Goal: Information Seeking & Learning: Learn about a topic

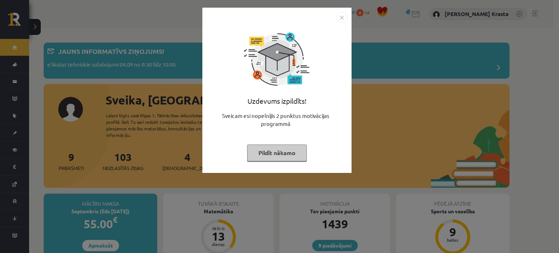
click at [282, 157] on button "Pildīt nākamo" at bounding box center [277, 153] width 60 height 17
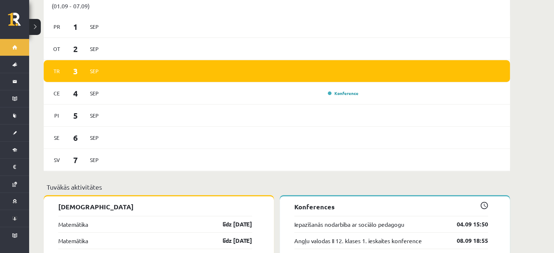
scroll to position [466, 0]
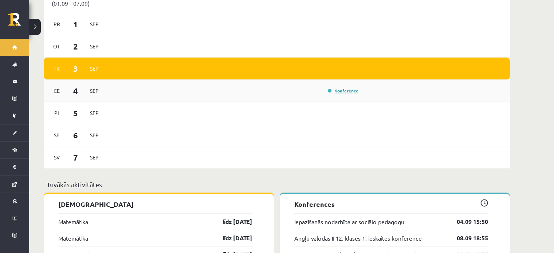
click at [342, 88] on link "Konference" at bounding box center [343, 91] width 31 height 6
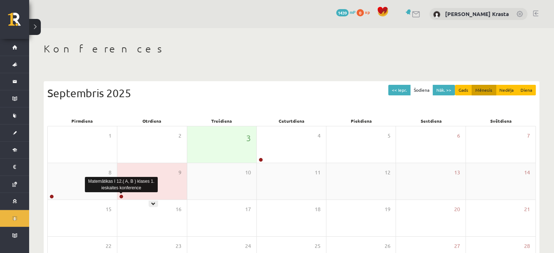
click at [121, 197] on link at bounding box center [121, 196] width 4 height 4
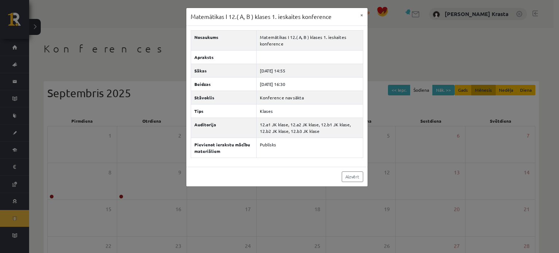
click at [142, 90] on div "Matemātikas I 12.( A, B ) klases 1. ieskaites konference × Nosaukums Matemātika…" at bounding box center [279, 126] width 559 height 253
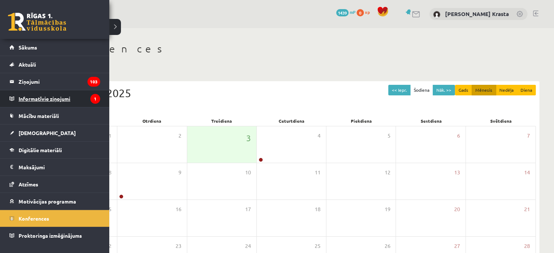
click at [36, 96] on legend "Informatīvie ziņojumi 1" at bounding box center [60, 98] width 82 height 17
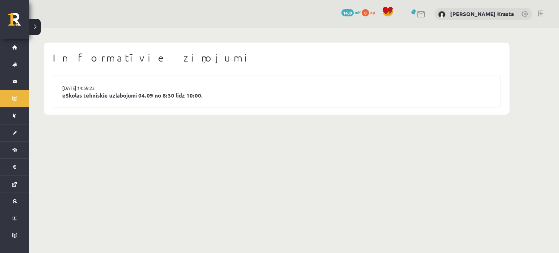
click at [84, 99] on link "eSkolas tehniskie uzlabojumi 04.09 no 8:30 līdz 10:00." at bounding box center [276, 95] width 429 height 8
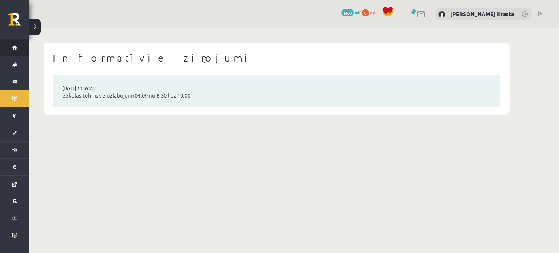
click at [18, 47] on link "Sākums" at bounding box center [14, 47] width 29 height 17
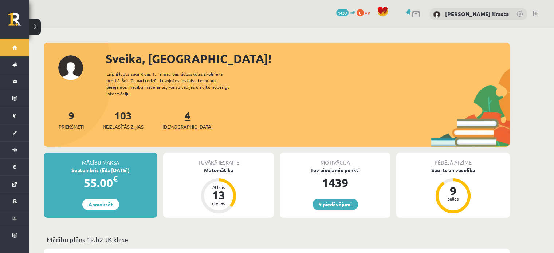
click at [176, 123] on span "[DEMOGRAPHIC_DATA]" at bounding box center [187, 126] width 50 height 7
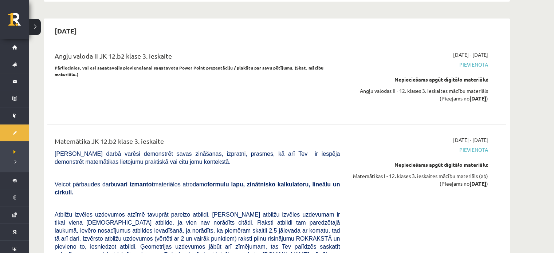
scroll to position [2354, 0]
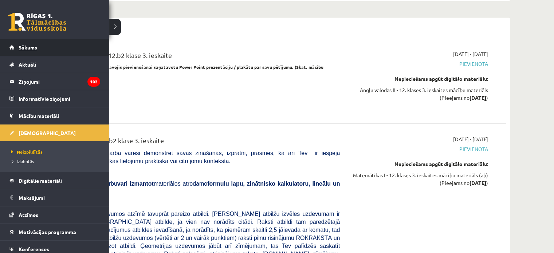
click at [20, 48] on span "Sākums" at bounding box center [28, 47] width 19 height 7
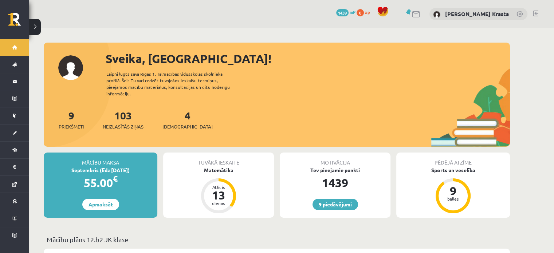
click at [342, 199] on link "9 piedāvājumi" at bounding box center [335, 204] width 46 height 11
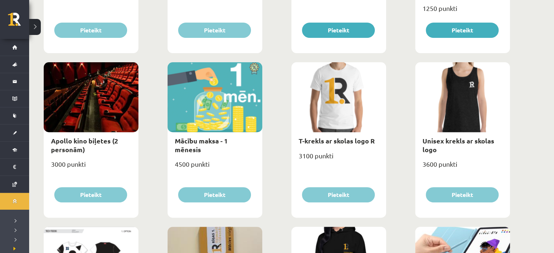
scroll to position [223, 0]
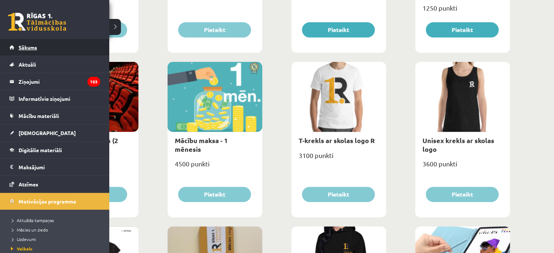
click at [21, 46] on span "Sākums" at bounding box center [28, 47] width 19 height 7
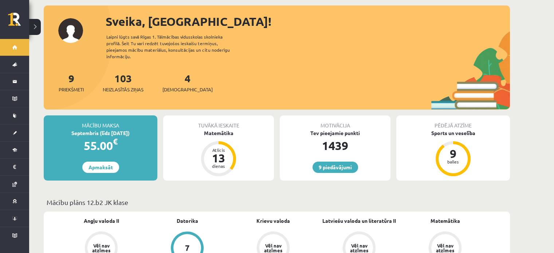
scroll to position [33, 0]
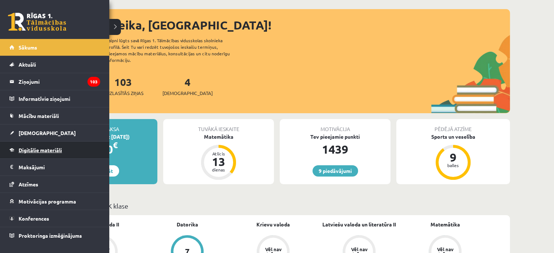
click at [45, 146] on link "Digitālie materiāli" at bounding box center [54, 150] width 91 height 17
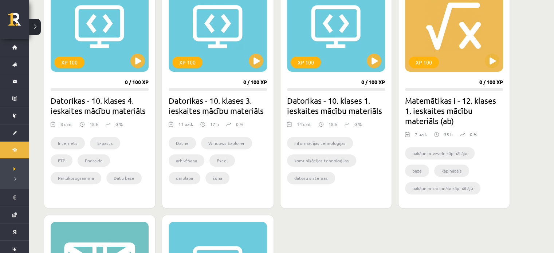
scroll to position [217, 0]
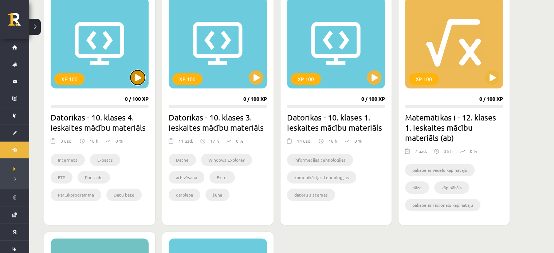
click at [142, 77] on button at bounding box center [137, 77] width 15 height 15
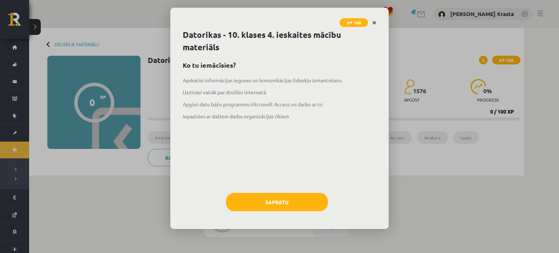
click at [375, 24] on icon "Close" at bounding box center [374, 22] width 4 height 5
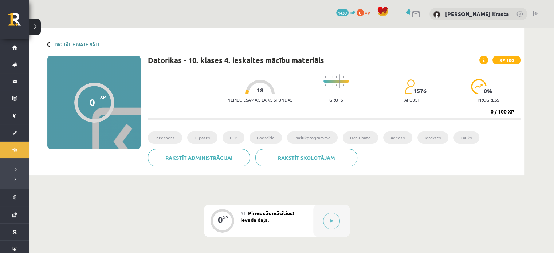
click at [60, 43] on link "Digitālie materiāli" at bounding box center [77, 44] width 44 height 5
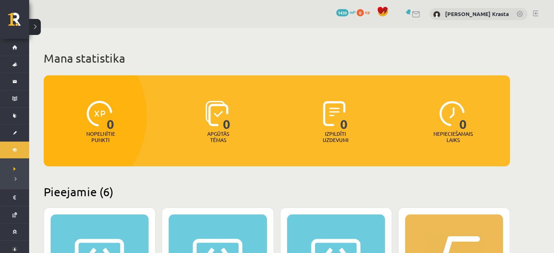
scroll to position [194, 0]
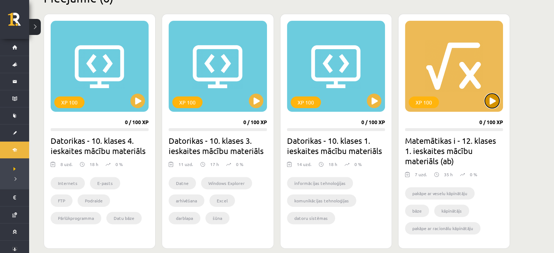
click at [490, 101] on button at bounding box center [492, 101] width 15 height 15
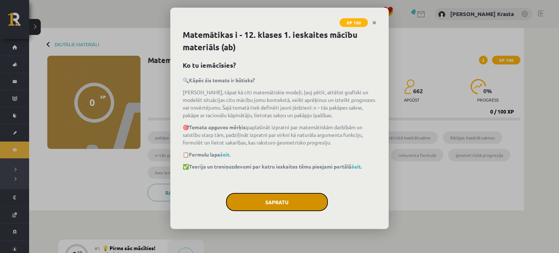
click at [294, 193] on button "Sapratu" at bounding box center [277, 202] width 102 height 18
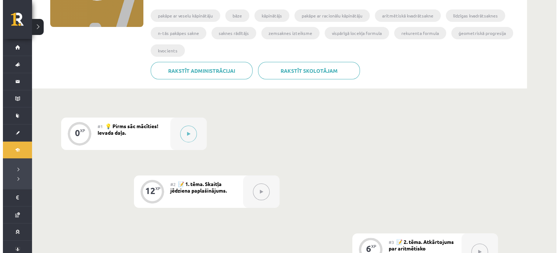
scroll to position [125, 0]
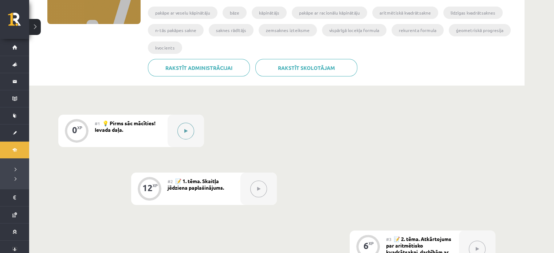
click at [184, 129] on icon at bounding box center [185, 131] width 3 height 4
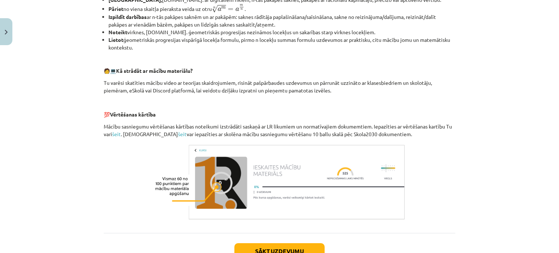
scroll to position [332, 0]
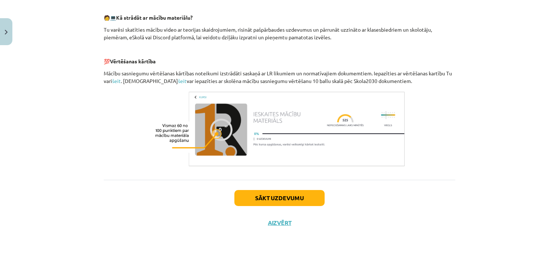
click at [249, 206] on div "Sākt uzdevumu Aizvērt" at bounding box center [280, 205] width 352 height 51
click at [248, 195] on button "Sākt uzdevumu" at bounding box center [279, 198] width 90 height 16
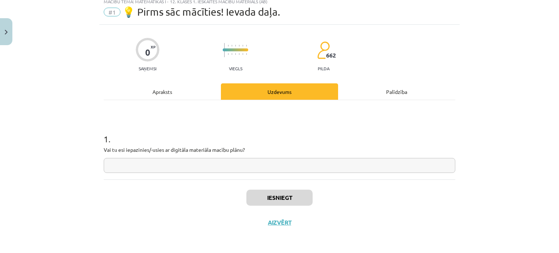
scroll to position [18, 0]
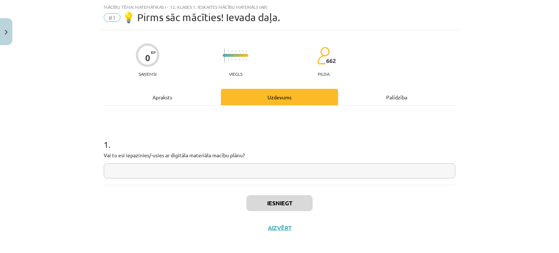
click at [230, 171] on input "text" at bounding box center [280, 170] width 352 height 15
type input "**"
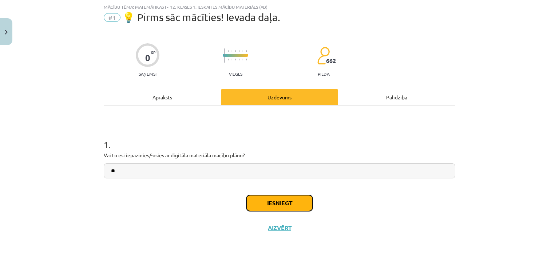
click at [283, 198] on button "Iesniegt" at bounding box center [279, 203] width 66 height 16
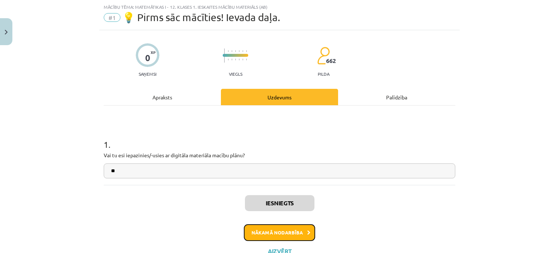
click at [284, 227] on button "Nākamā nodarbība" at bounding box center [279, 232] width 71 height 17
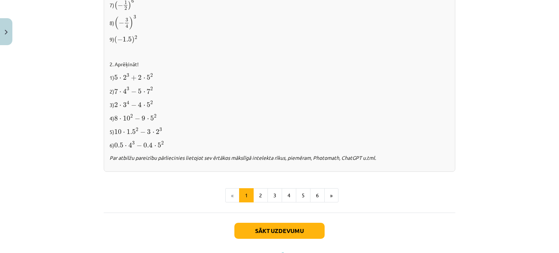
scroll to position [781, 0]
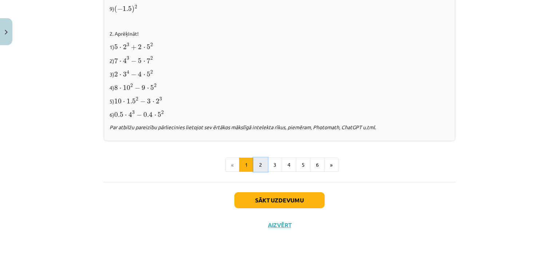
click at [257, 161] on button "2" at bounding box center [260, 165] width 15 height 15
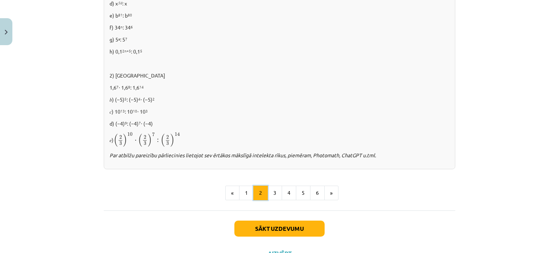
scroll to position [519, 0]
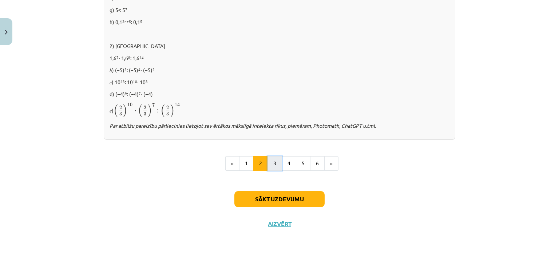
click at [269, 161] on button "3" at bounding box center [275, 163] width 15 height 15
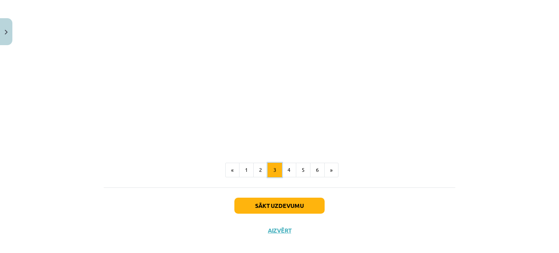
scroll to position [666, 0]
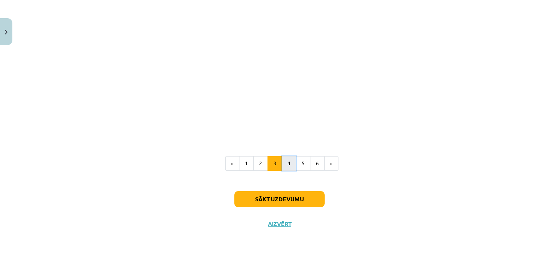
click at [283, 164] on button "4" at bounding box center [289, 163] width 15 height 15
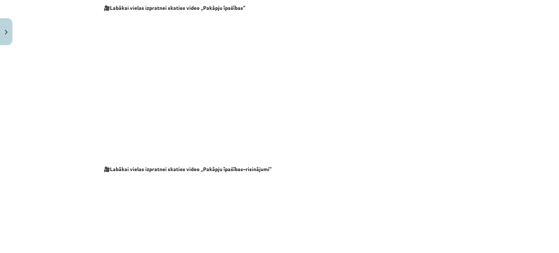
scroll to position [583, 0]
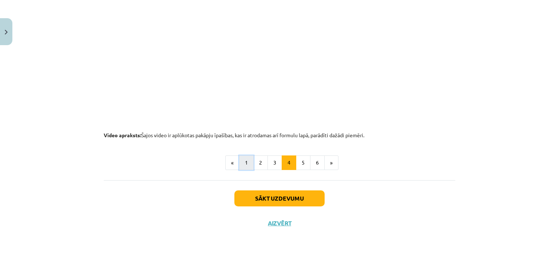
click at [245, 160] on button "1" at bounding box center [246, 162] width 15 height 15
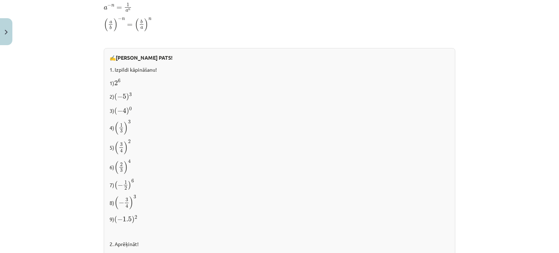
scroll to position [781, 0]
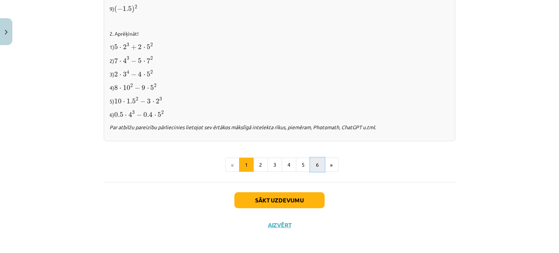
click at [311, 159] on button "6" at bounding box center [317, 165] width 15 height 15
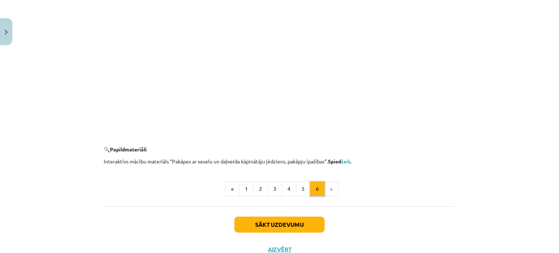
scroll to position [711, 0]
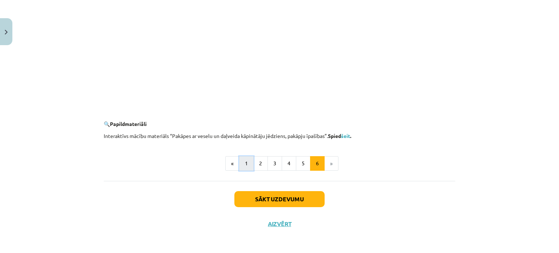
click at [243, 162] on button "1" at bounding box center [246, 163] width 15 height 15
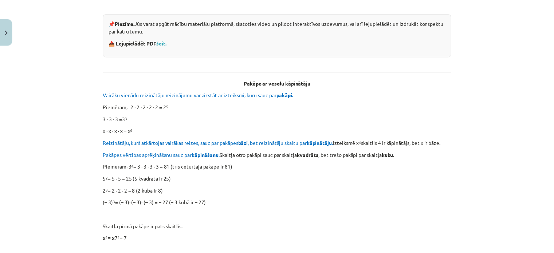
scroll to position [130, 0]
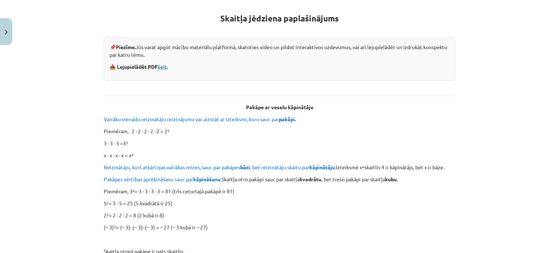
click at [158, 68] on link "šeit." at bounding box center [163, 66] width 10 height 7
click at [0, 36] on button "Close" at bounding box center [6, 31] width 12 height 27
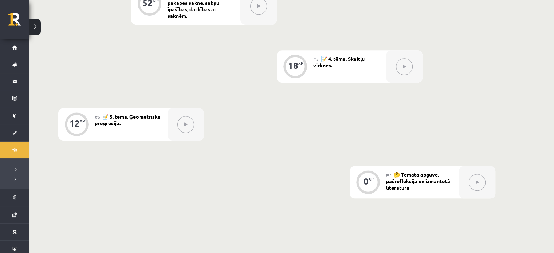
scroll to position [436, 0]
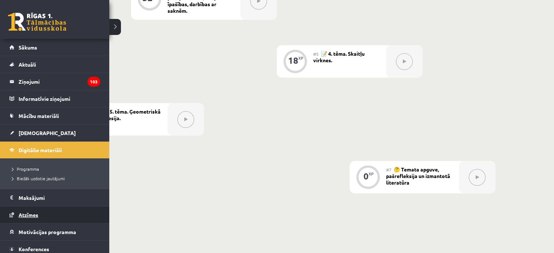
click at [24, 214] on span "Atzīmes" at bounding box center [29, 215] width 20 height 7
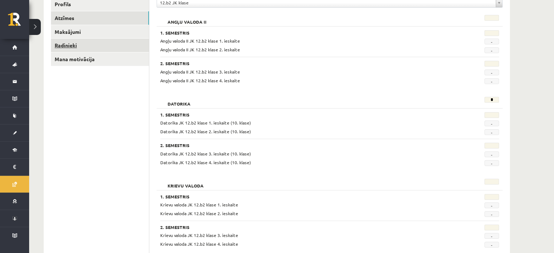
scroll to position [106, 0]
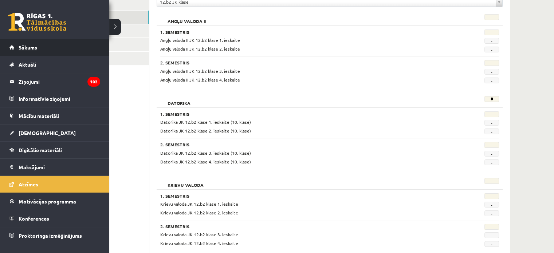
click at [23, 49] on span "Sākums" at bounding box center [28, 47] width 19 height 7
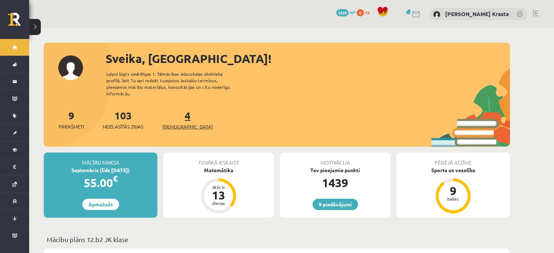
click at [175, 111] on link "4 Ieskaites" at bounding box center [187, 119] width 50 height 21
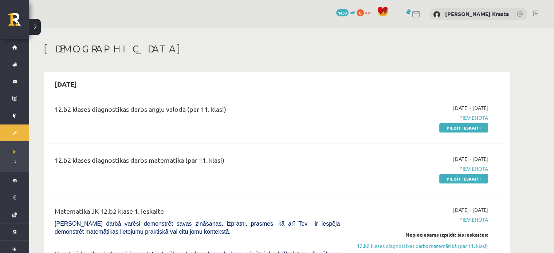
scroll to position [12, 0]
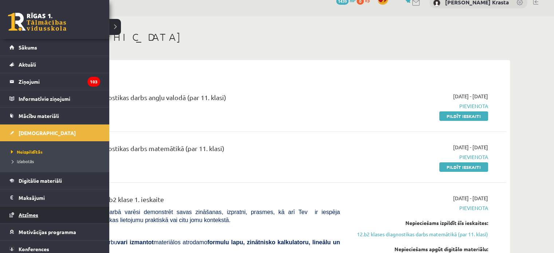
click at [22, 212] on span "Atzīmes" at bounding box center [29, 215] width 20 height 7
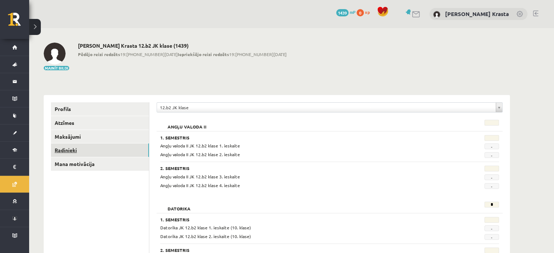
click at [69, 149] on link "Radinieki" at bounding box center [100, 149] width 98 height 13
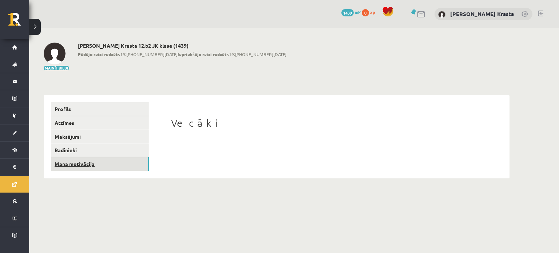
click at [76, 163] on link "Mana motivācija" at bounding box center [100, 163] width 98 height 13
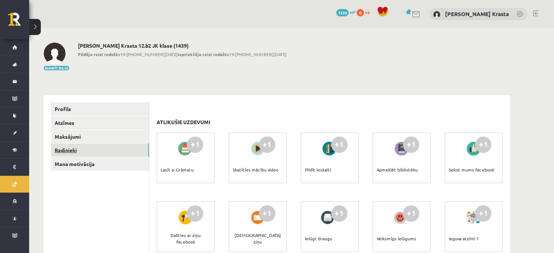
click at [67, 151] on link "Radinieki" at bounding box center [100, 149] width 98 height 13
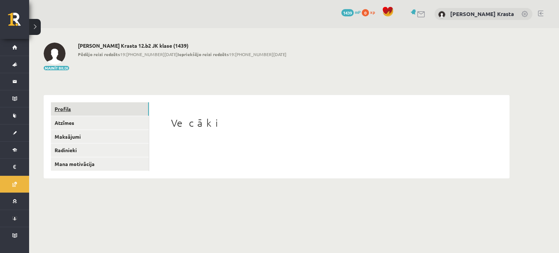
click at [70, 110] on link "Profils" at bounding box center [100, 108] width 98 height 13
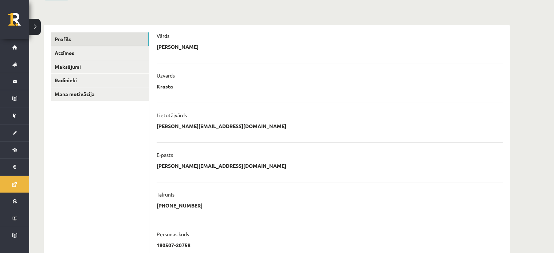
scroll to position [63, 0]
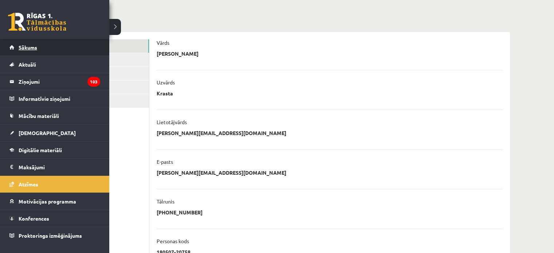
click at [24, 42] on link "Sākums" at bounding box center [54, 47] width 91 height 17
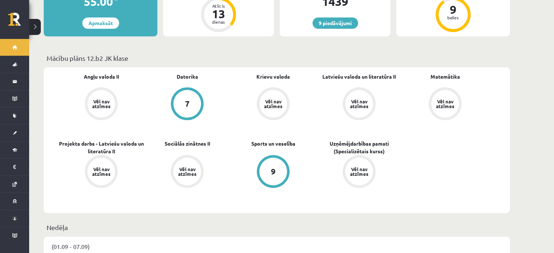
scroll to position [182, 0]
